Goal: Find specific page/section: Find specific page/section

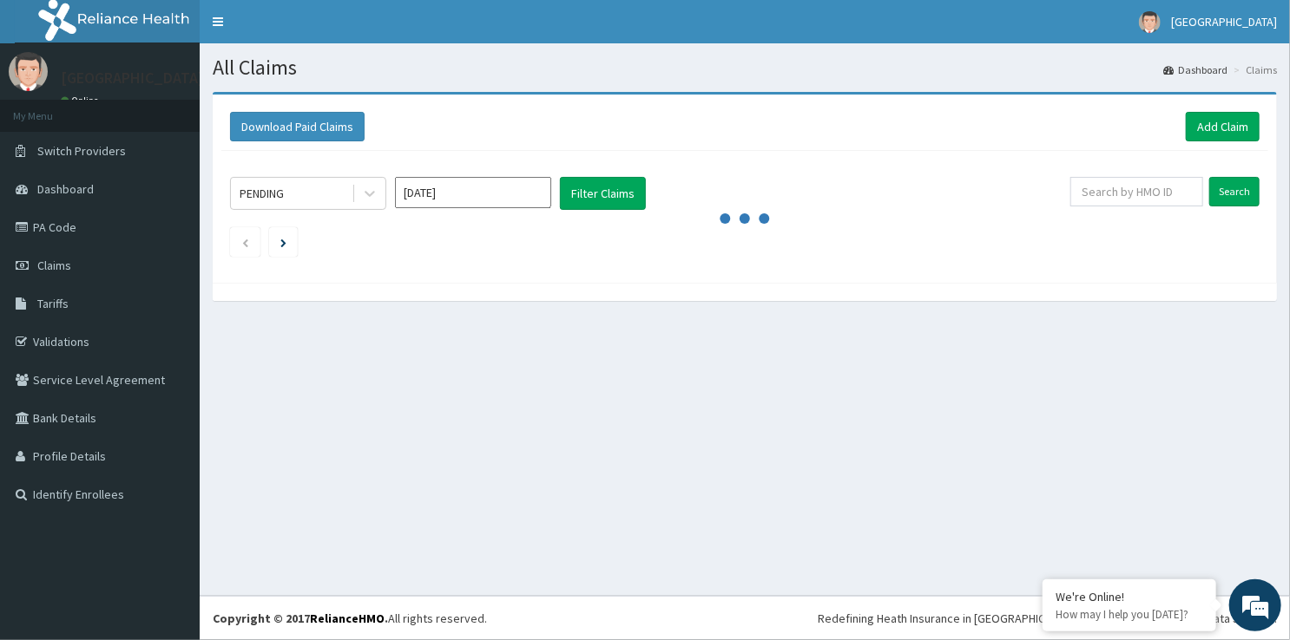
click at [99, 227] on link "PA Code" at bounding box center [100, 227] width 200 height 38
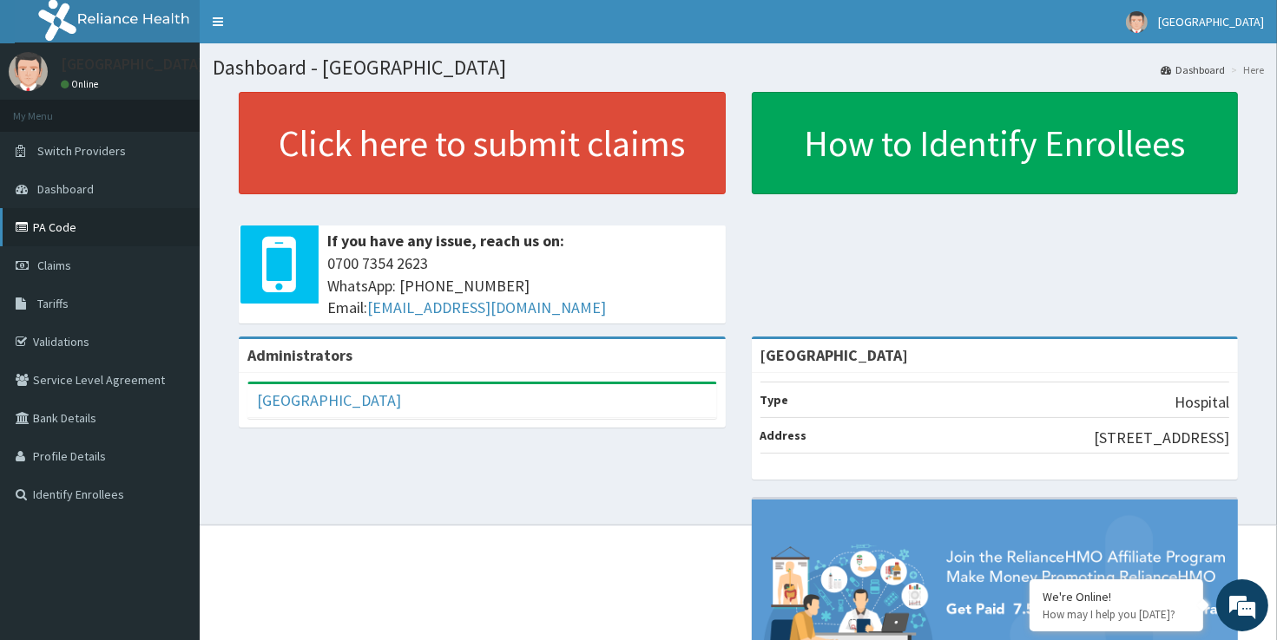
click at [66, 234] on link "PA Code" at bounding box center [100, 227] width 200 height 38
